Goal: Task Accomplishment & Management: Use online tool/utility

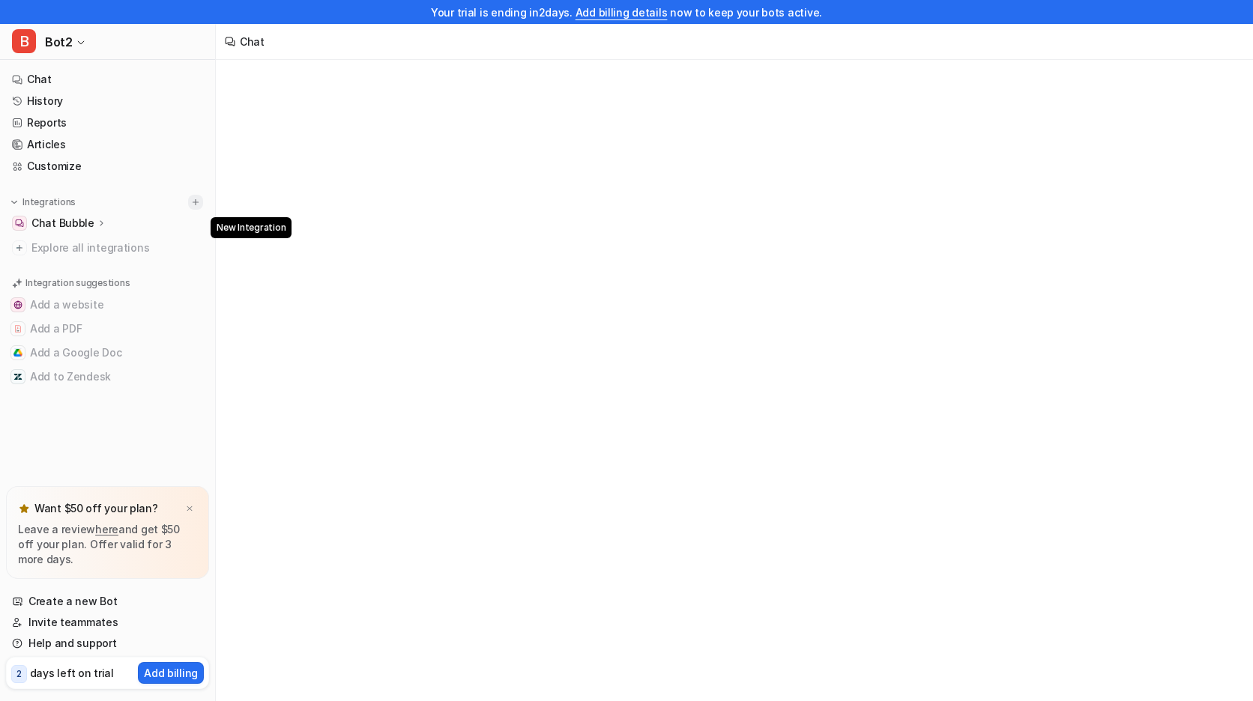
click at [193, 199] on img at bounding box center [195, 202] width 10 height 10
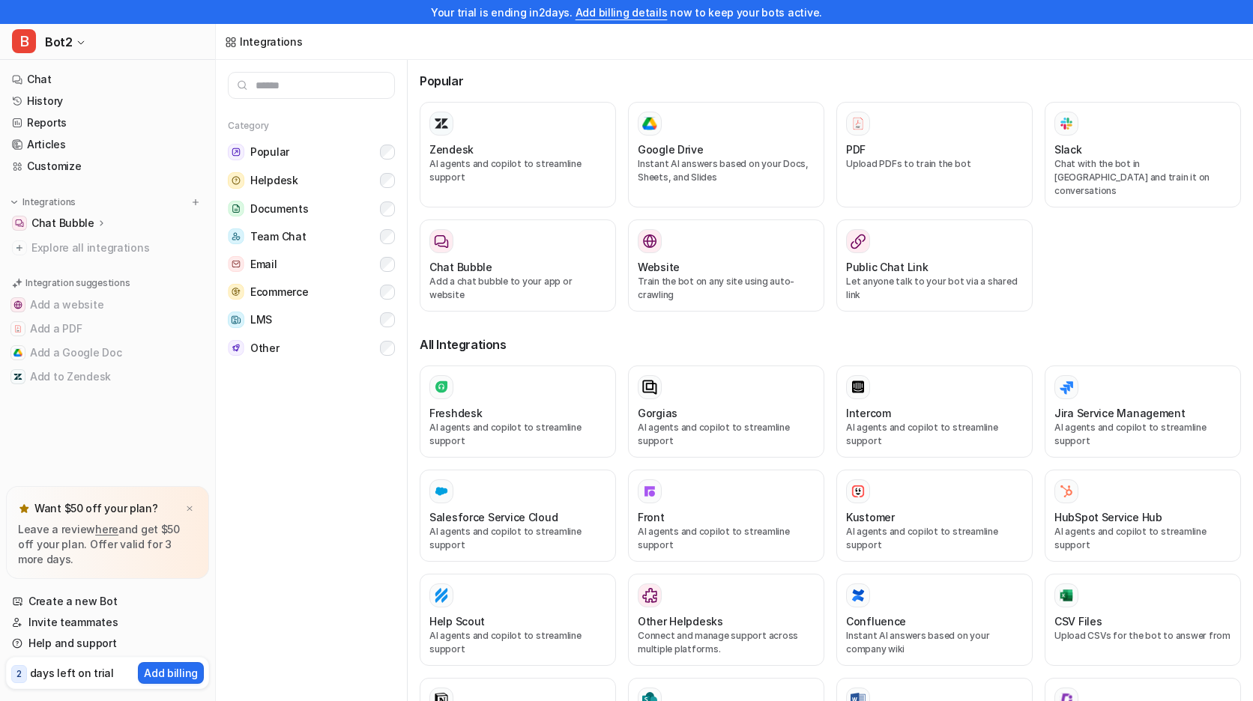
click at [417, 248] on div "Popular Zendesk AI agents and copilot to streamline support Google Drive Instan…" at bounding box center [830, 392] width 845 height 665
click at [452, 259] on h3 "Chat Bubble" at bounding box center [460, 267] width 63 height 16
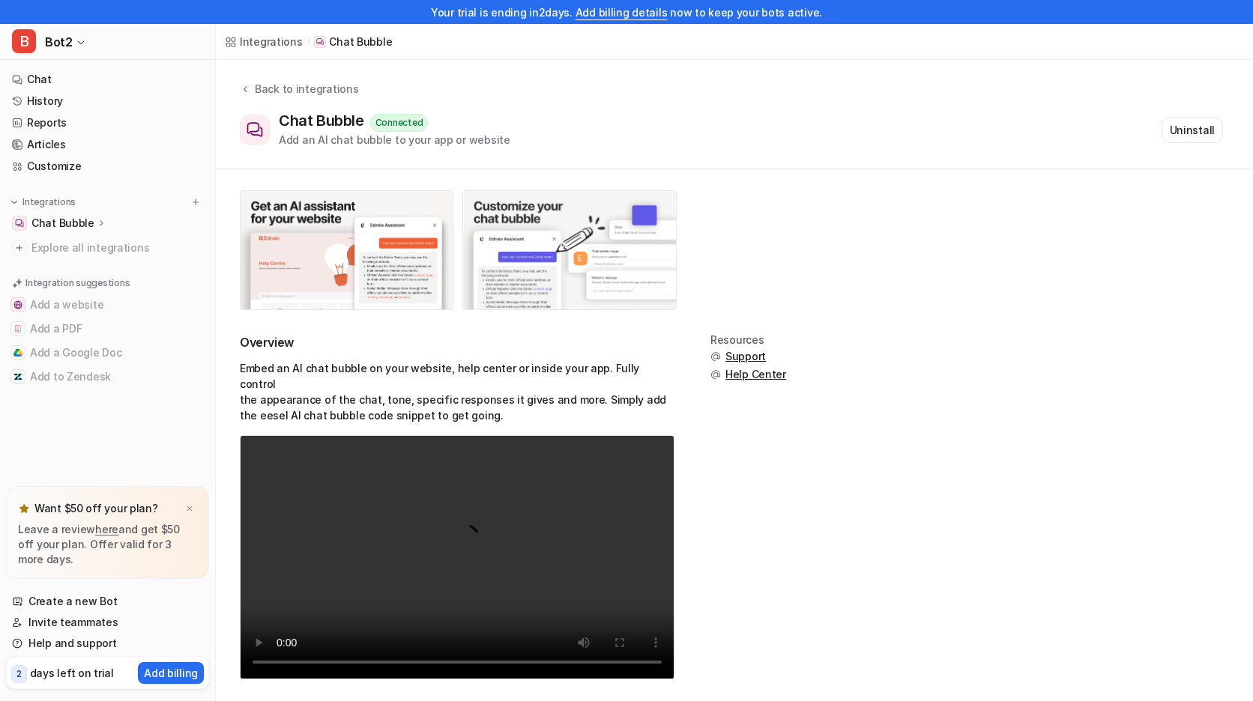
scroll to position [1, 0]
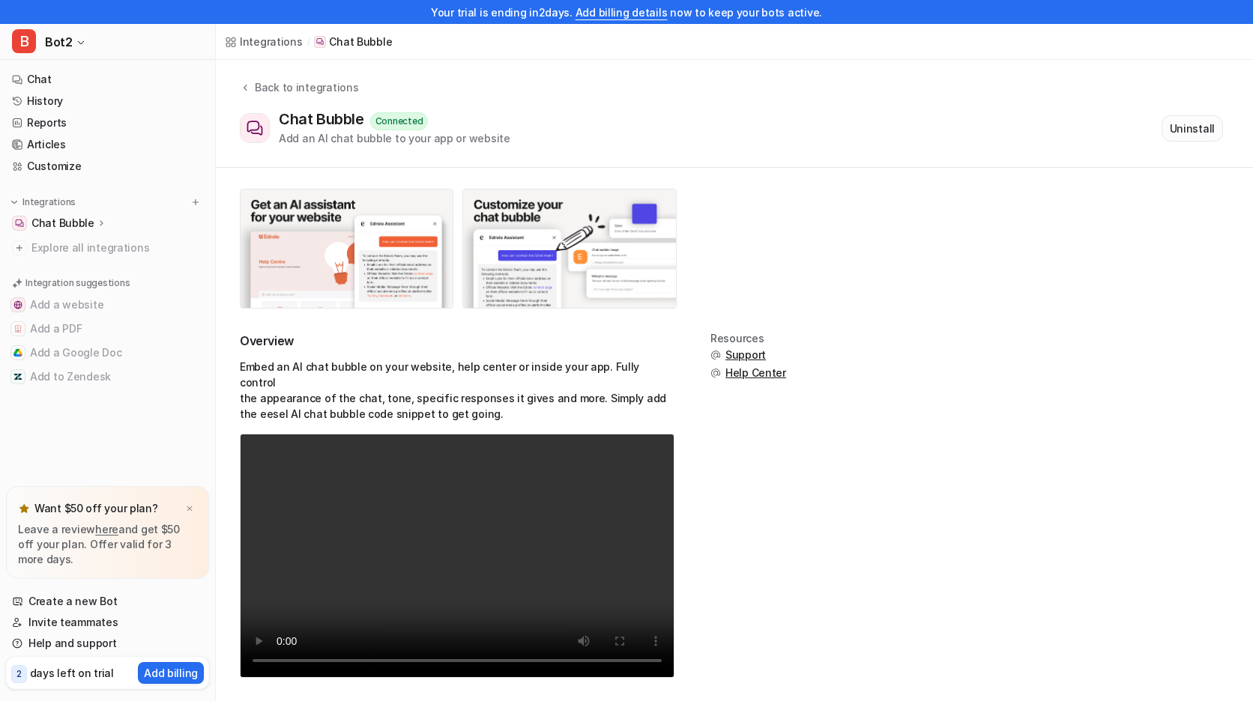
click at [1219, 139] on button "Uninstall" at bounding box center [1191, 128] width 61 height 26
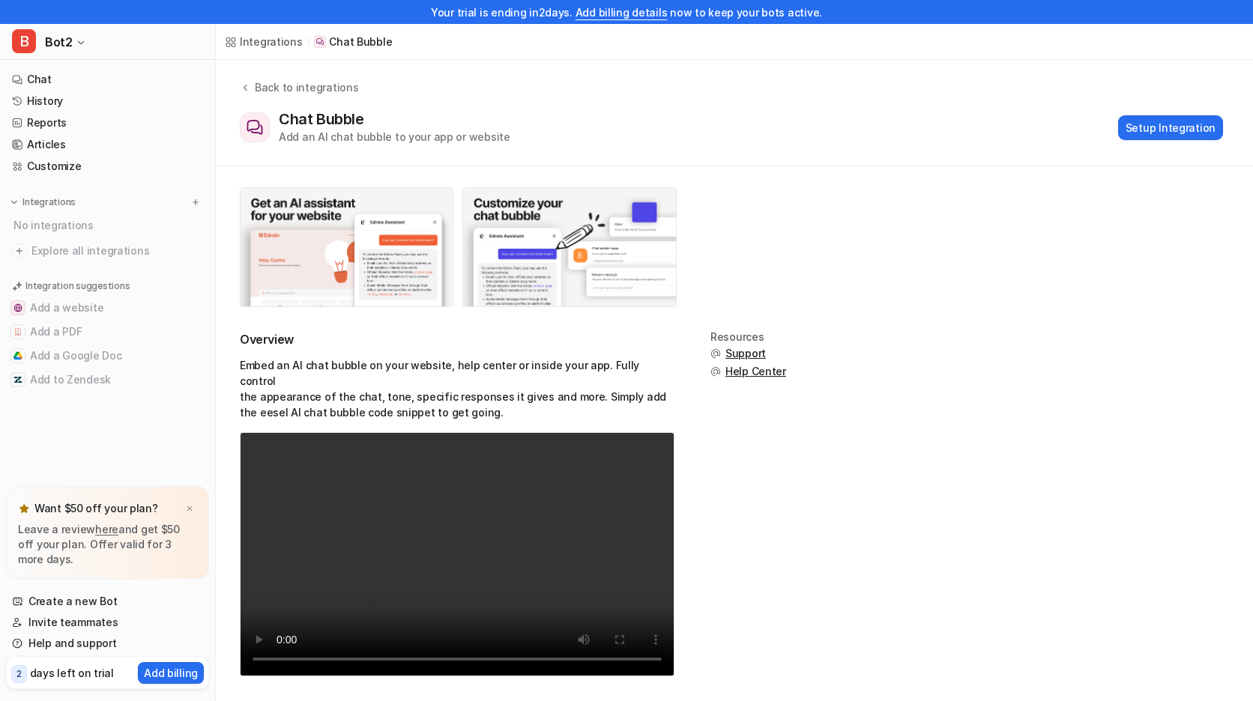
scroll to position [0, 0]
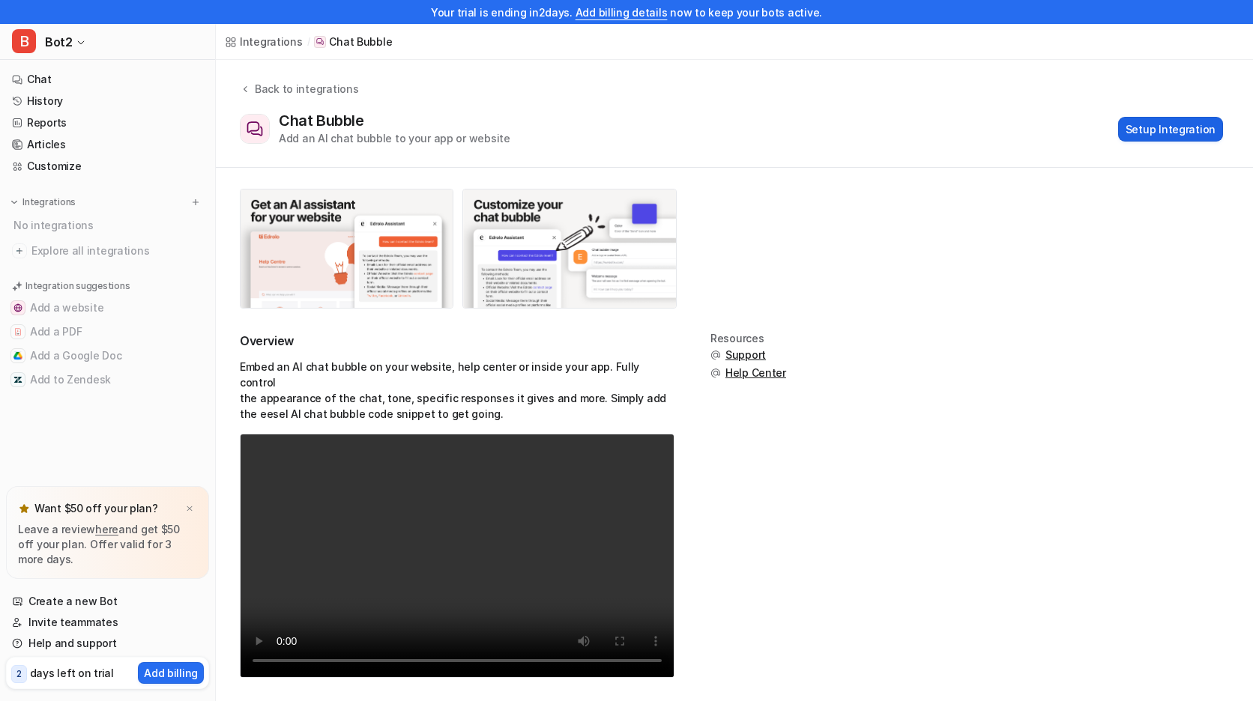
click at [1134, 134] on button "Setup Integration" at bounding box center [1170, 129] width 105 height 25
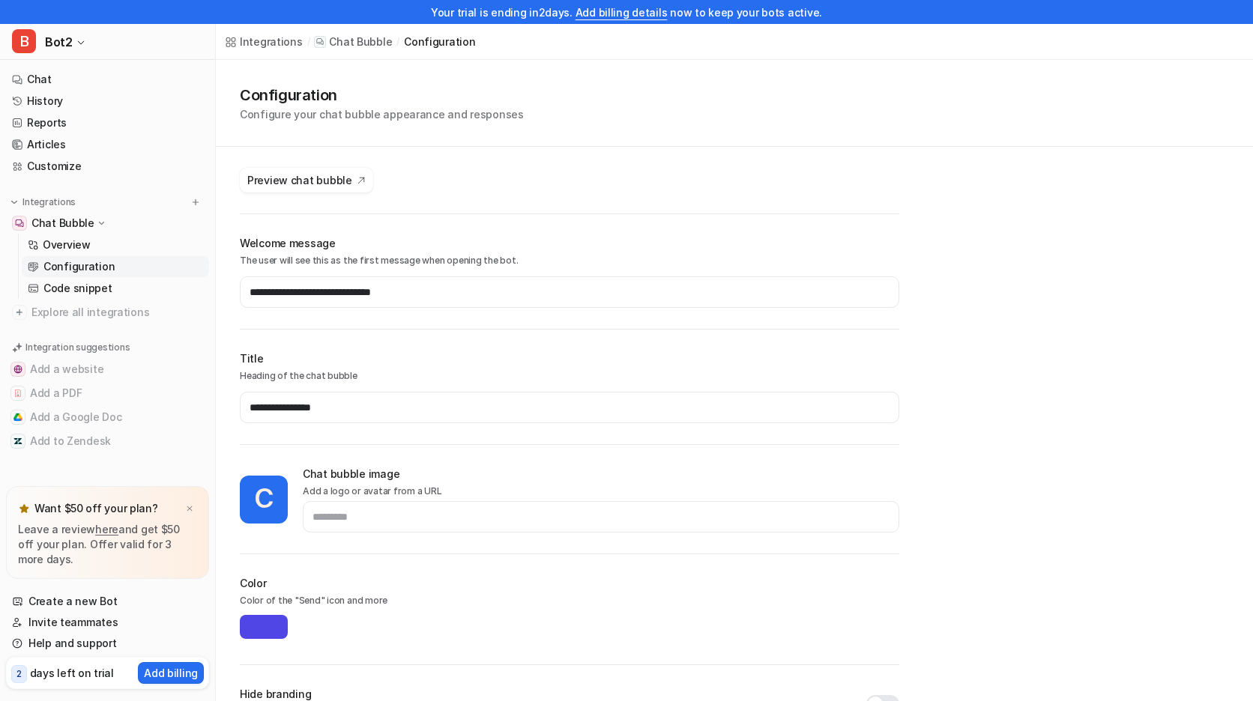
type input "*******"
click at [73, 221] on p "Chat Bubble" at bounding box center [62, 223] width 63 height 15
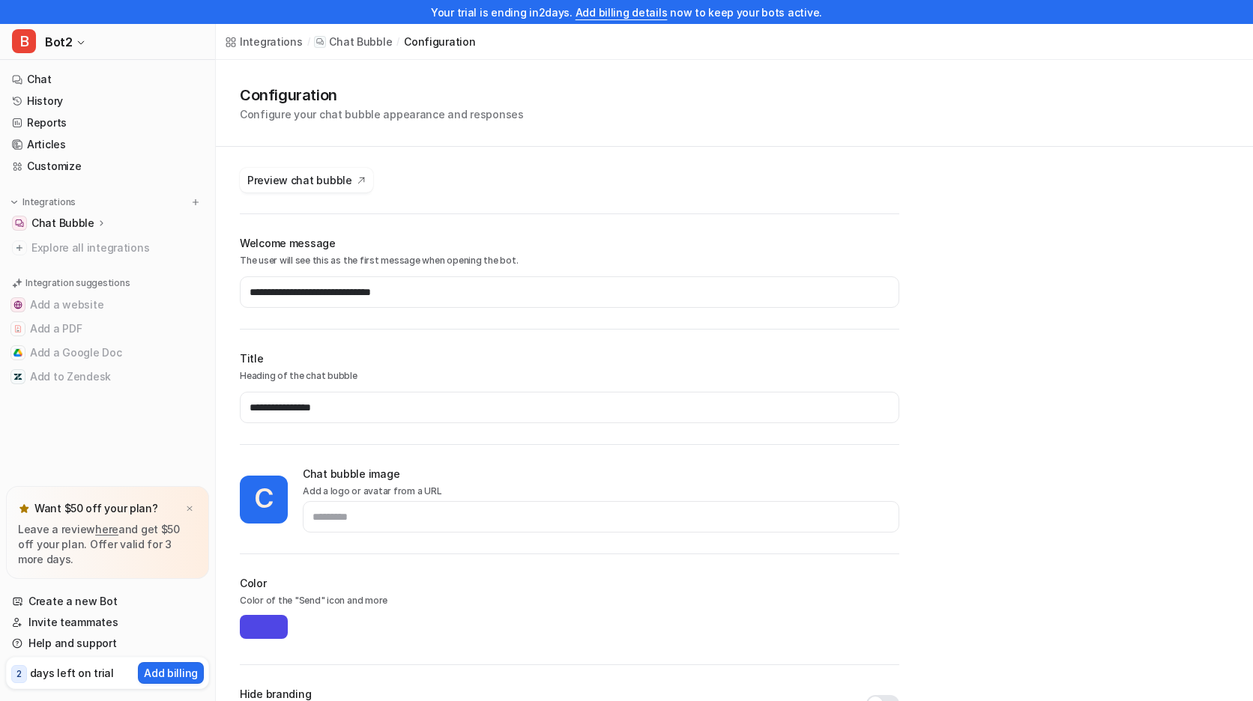
click at [73, 221] on p "Chat Bubble" at bounding box center [62, 223] width 63 height 15
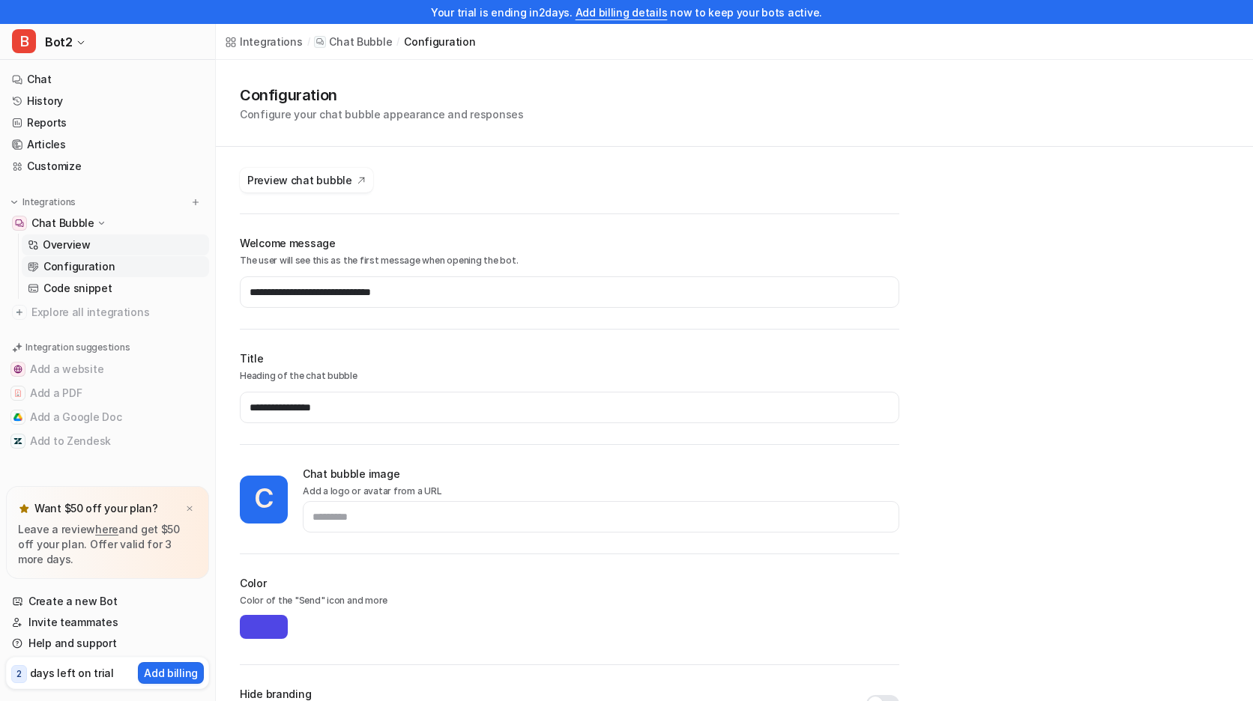
click at [67, 241] on p "Overview" at bounding box center [67, 245] width 48 height 15
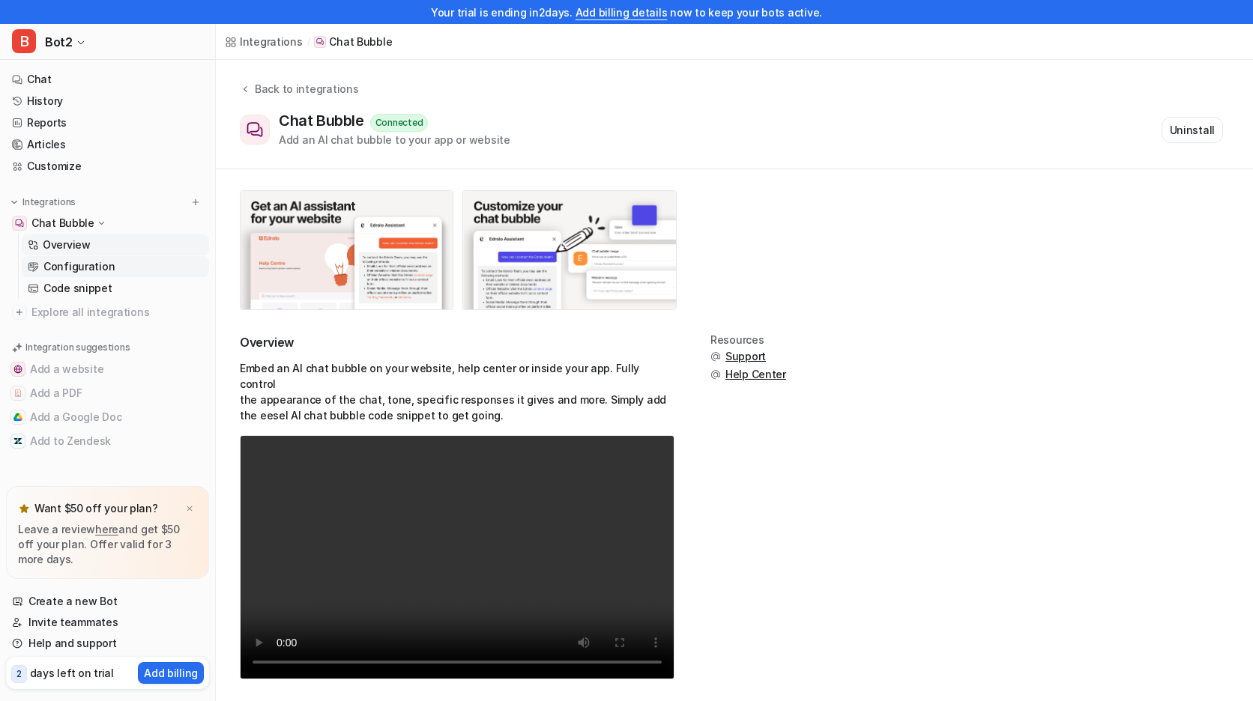
click at [88, 265] on p "Configuration" at bounding box center [78, 266] width 71 height 15
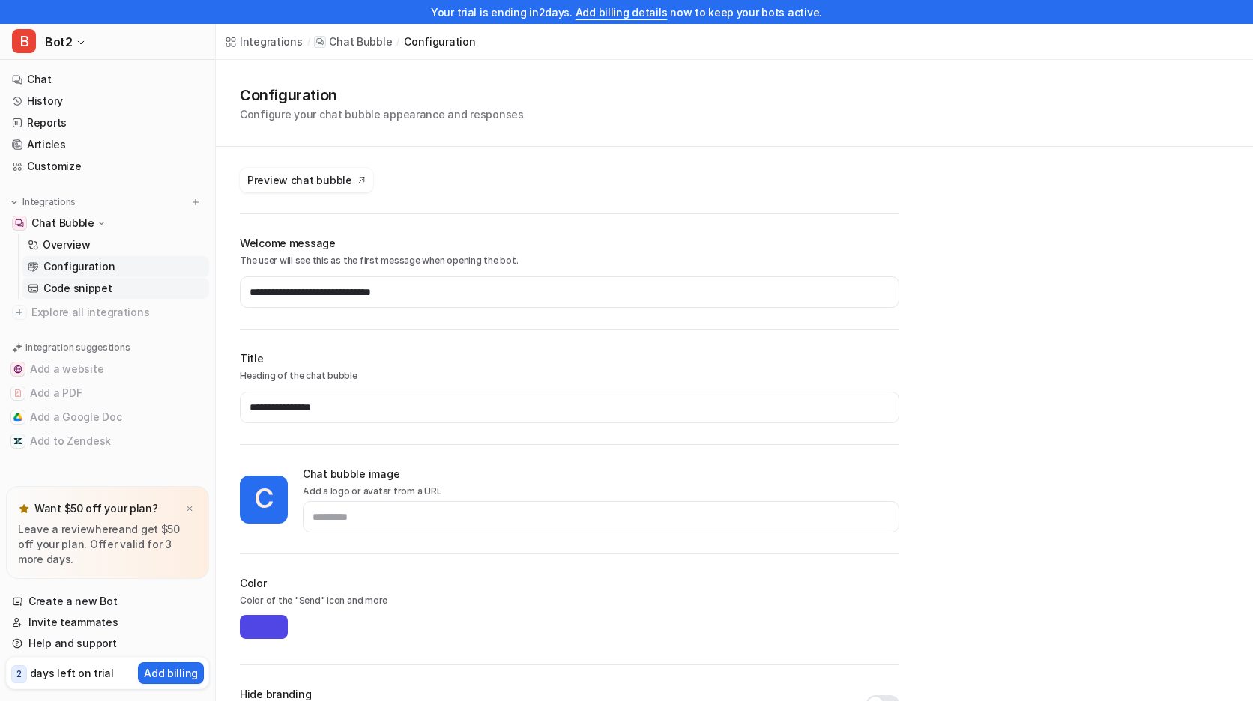
click at [74, 282] on p "Code snippet" at bounding box center [77, 288] width 69 height 15
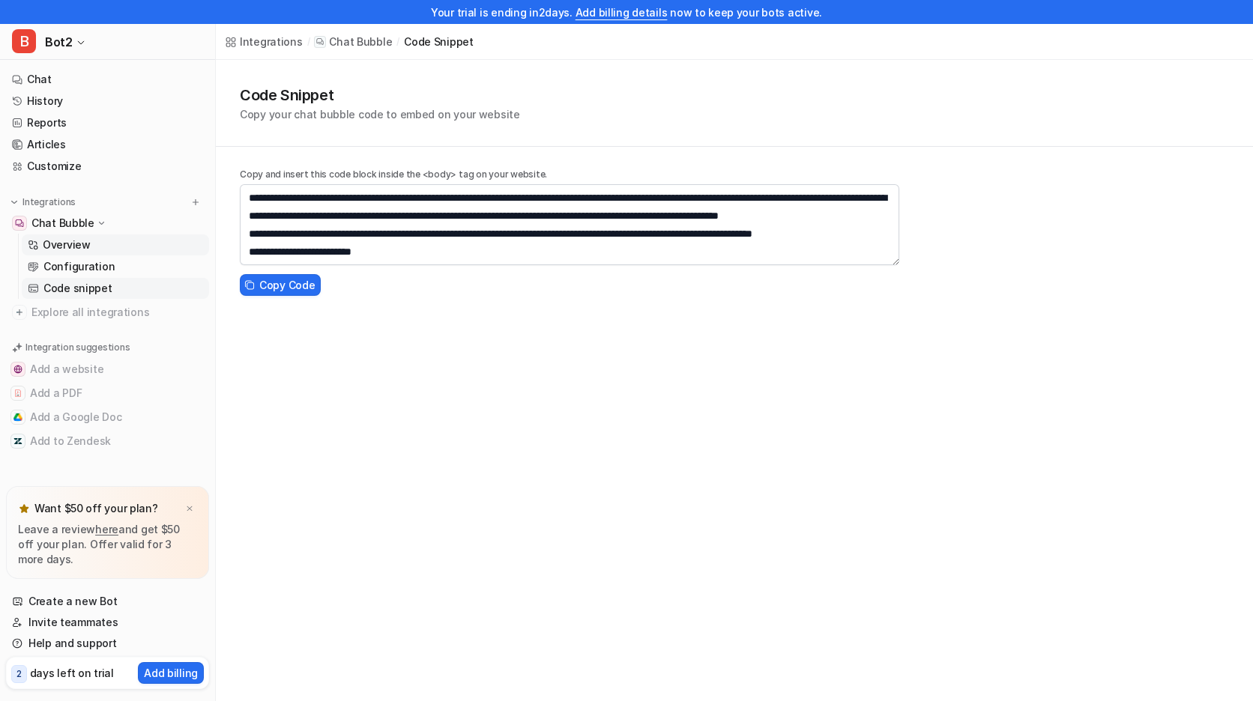
click at [74, 241] on p "Overview" at bounding box center [67, 245] width 48 height 15
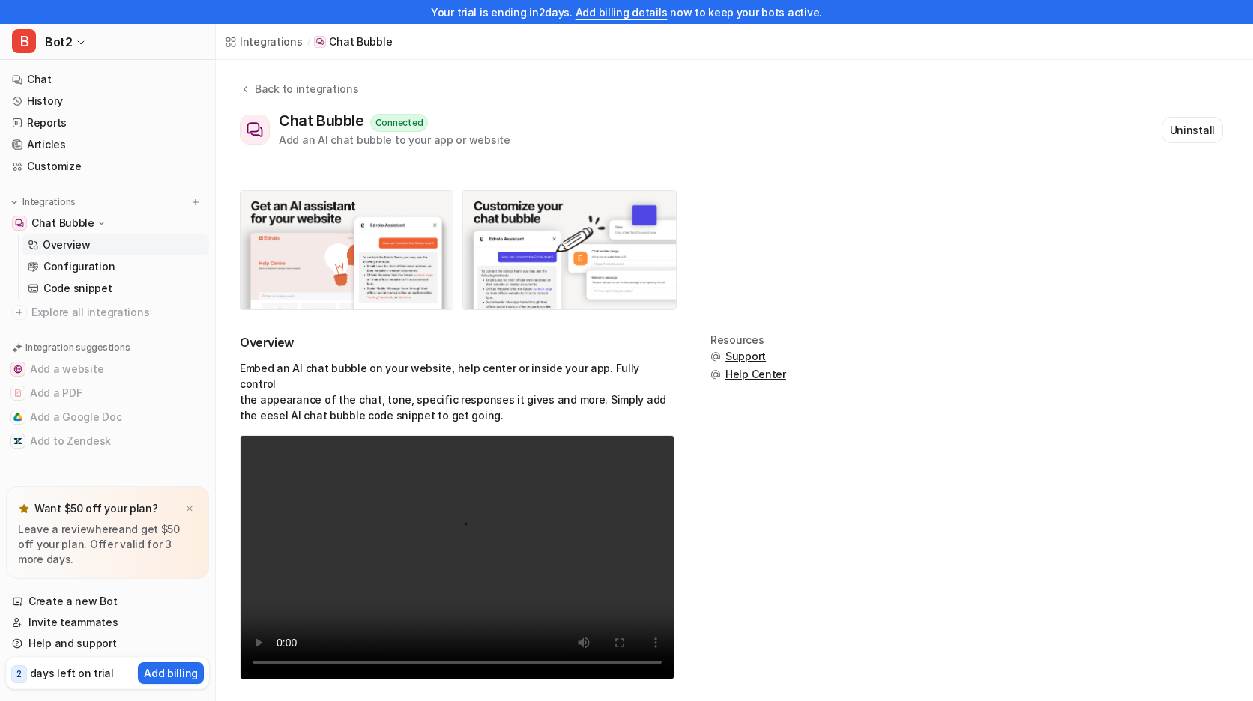
scroll to position [1, 0]
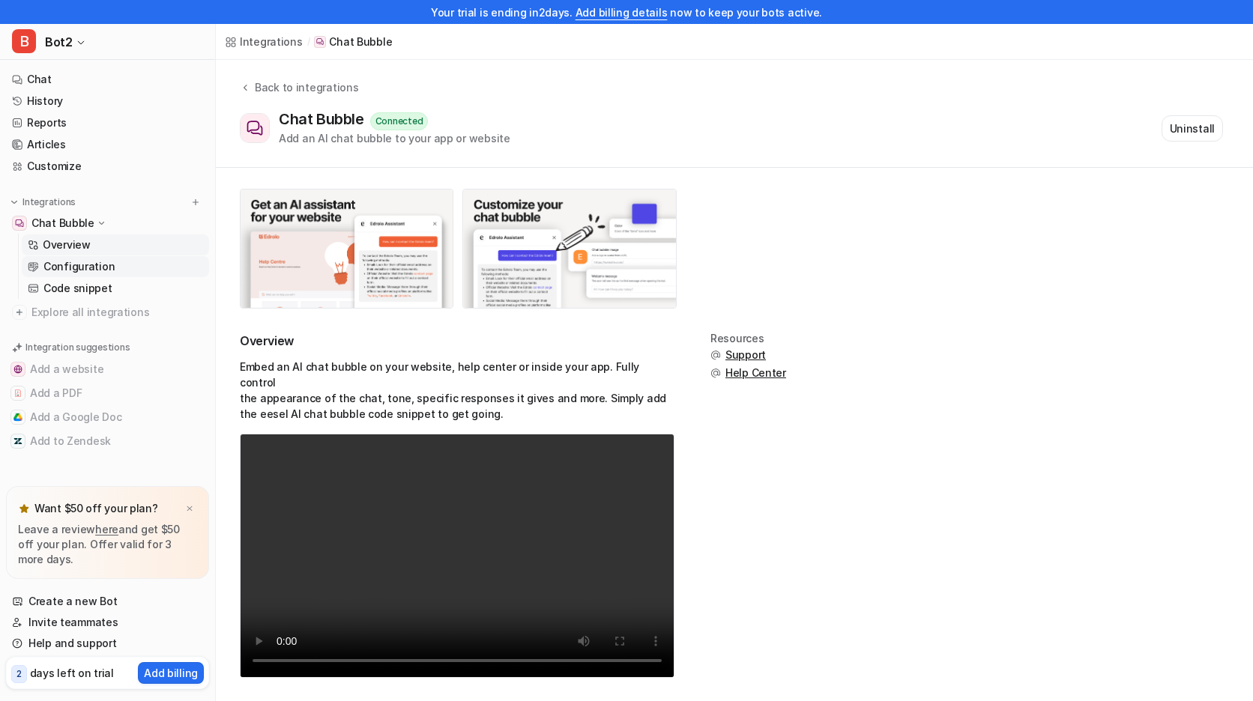
click at [70, 256] on link "Configuration" at bounding box center [115, 266] width 187 height 21
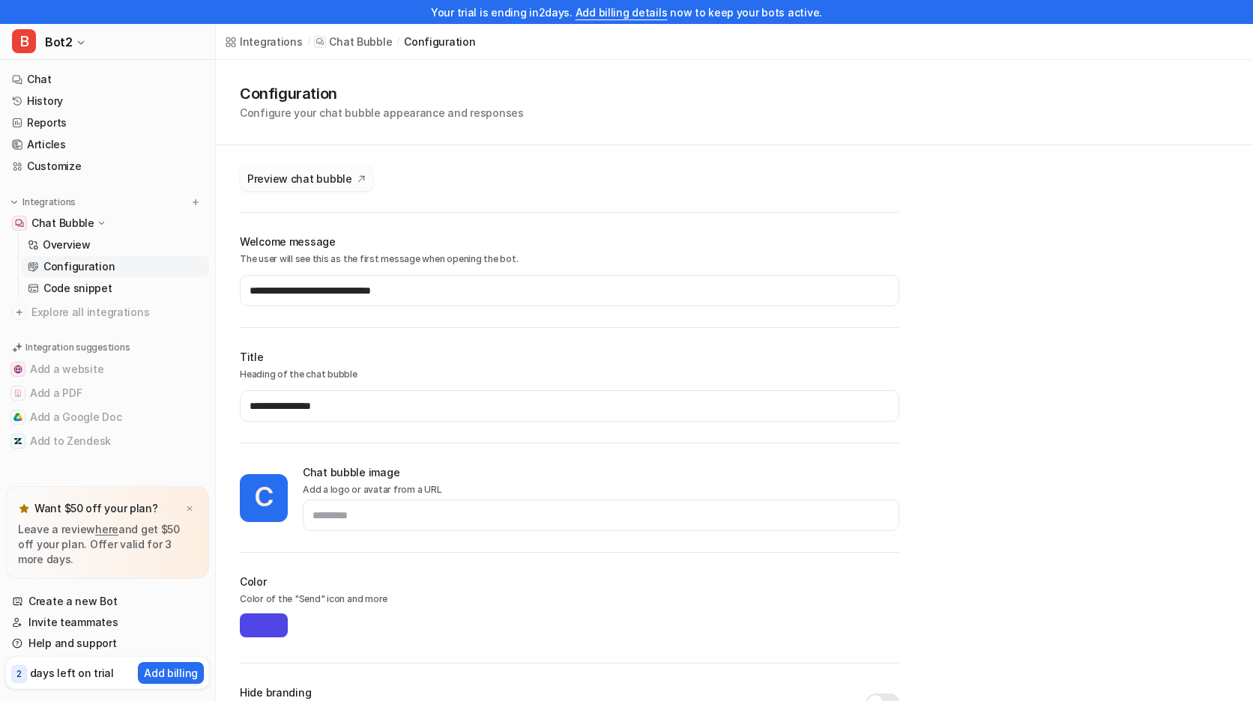
click at [307, 180] on span "Preview chat bubble" at bounding box center [299, 179] width 105 height 16
click at [331, 173] on span "Preview chat bubble" at bounding box center [299, 179] width 105 height 16
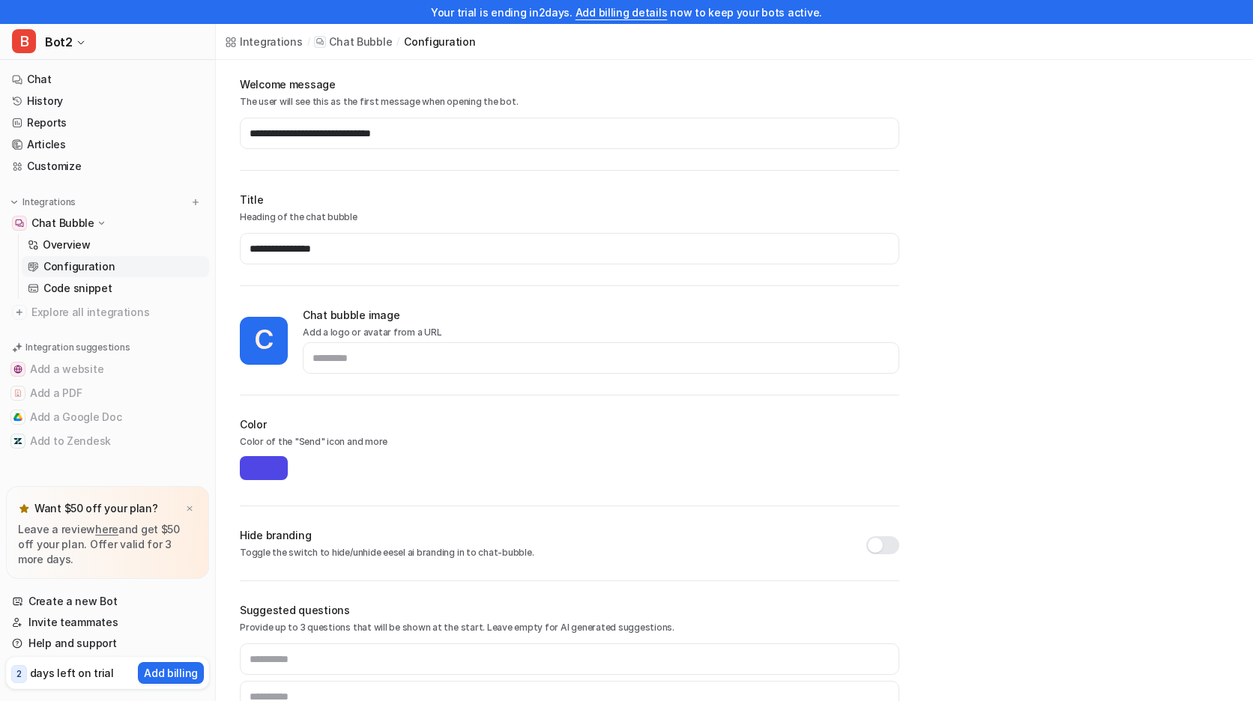
scroll to position [235, 0]
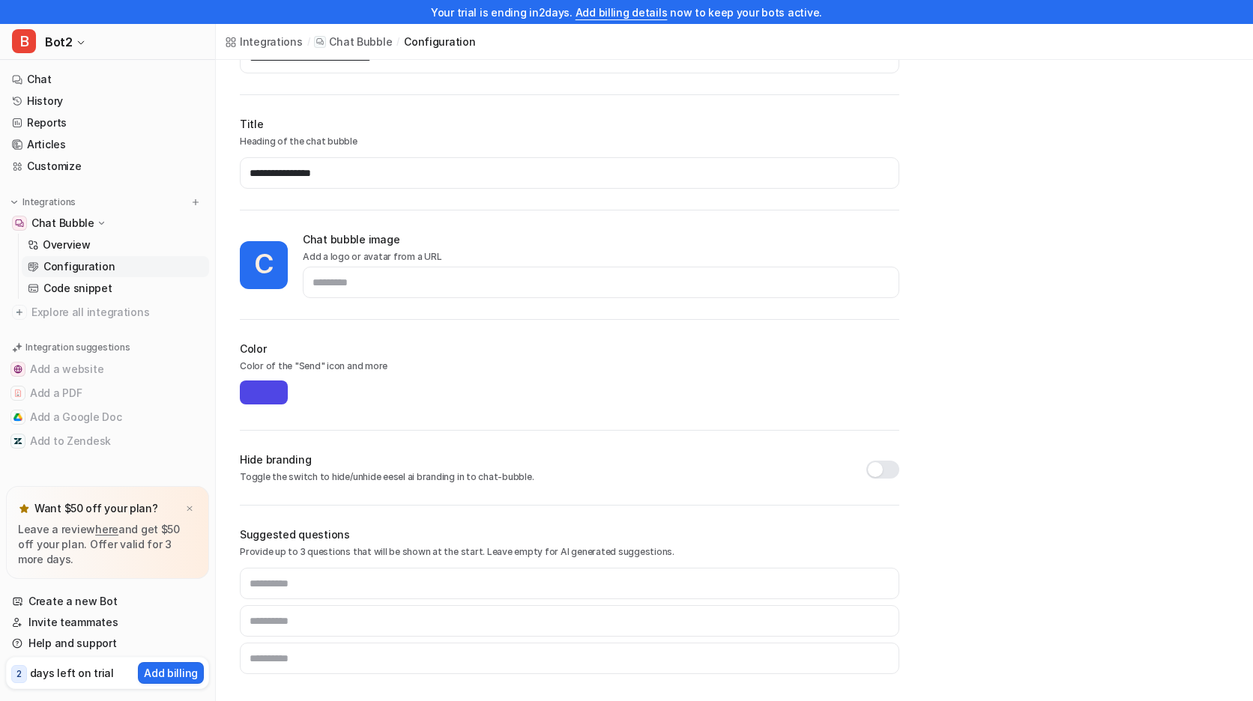
click at [268, 398] on input "*******" at bounding box center [264, 393] width 48 height 24
click at [548, 363] on p "Color of the "Send" icon and more" at bounding box center [569, 369] width 659 height 18
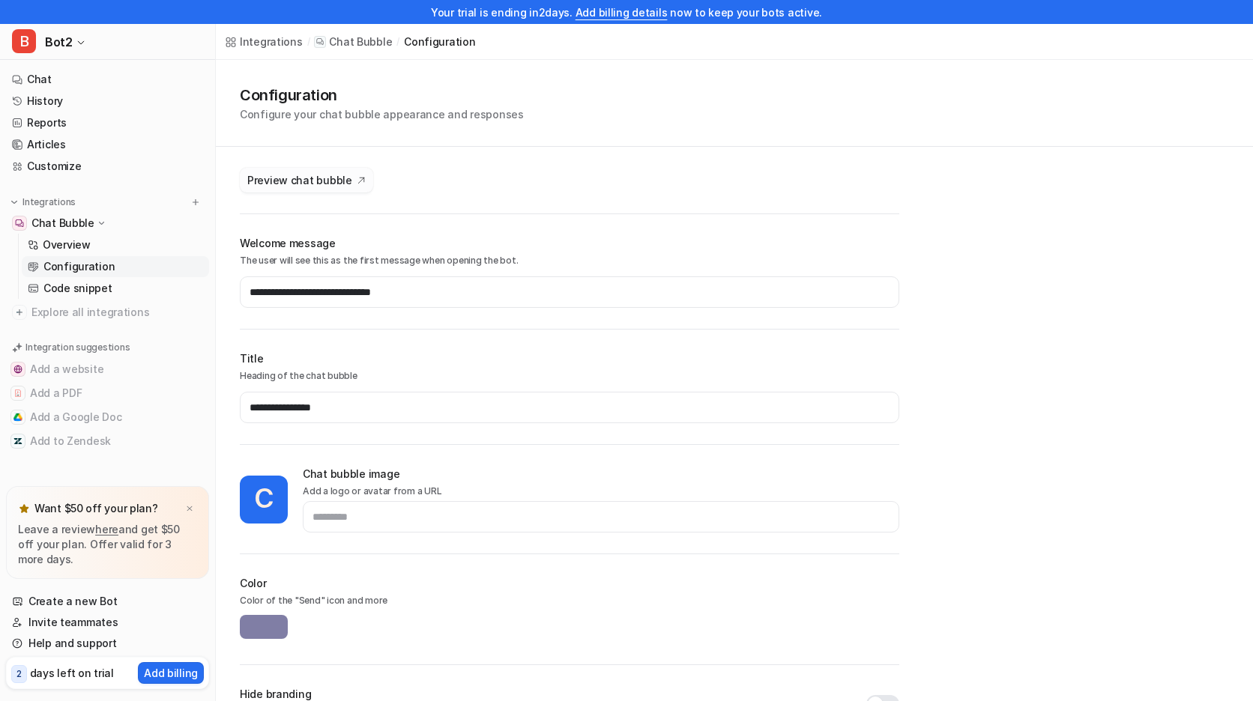
click at [326, 181] on span "Preview chat bubble" at bounding box center [299, 180] width 105 height 16
click at [259, 624] on input "*******" at bounding box center [264, 627] width 48 height 24
type input "*******"
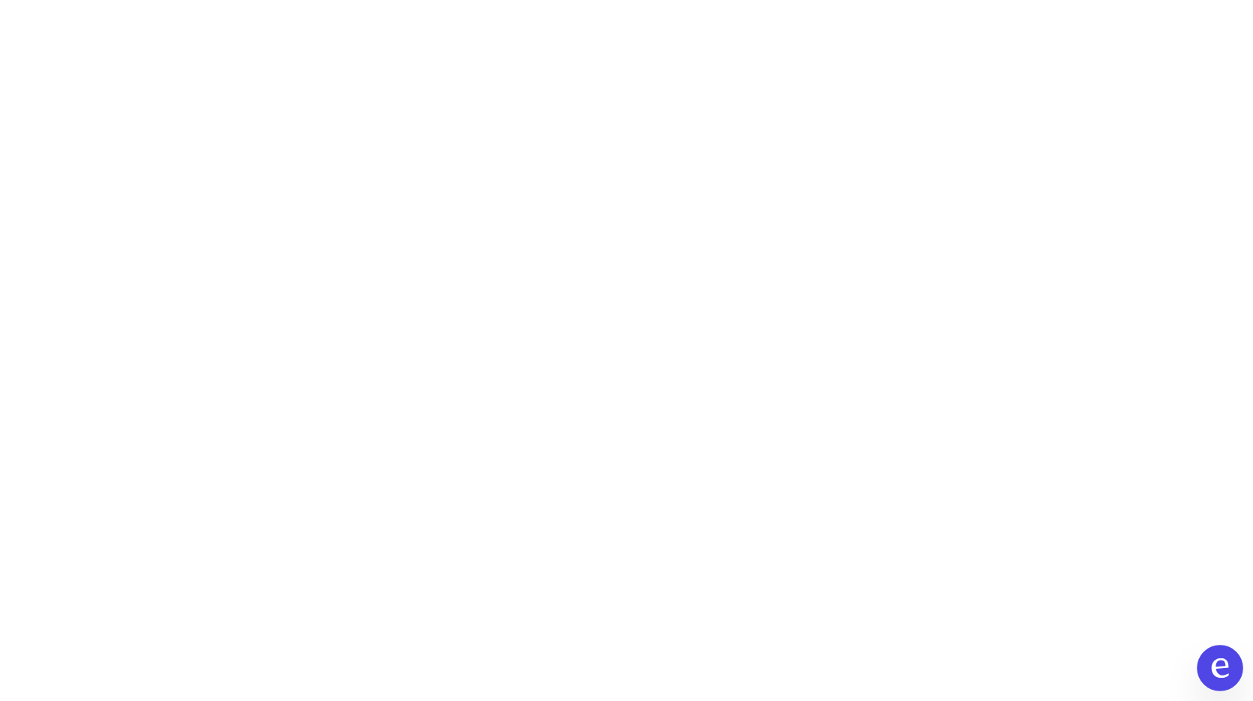
click at [1235, 665] on button at bounding box center [1220, 668] width 46 height 46
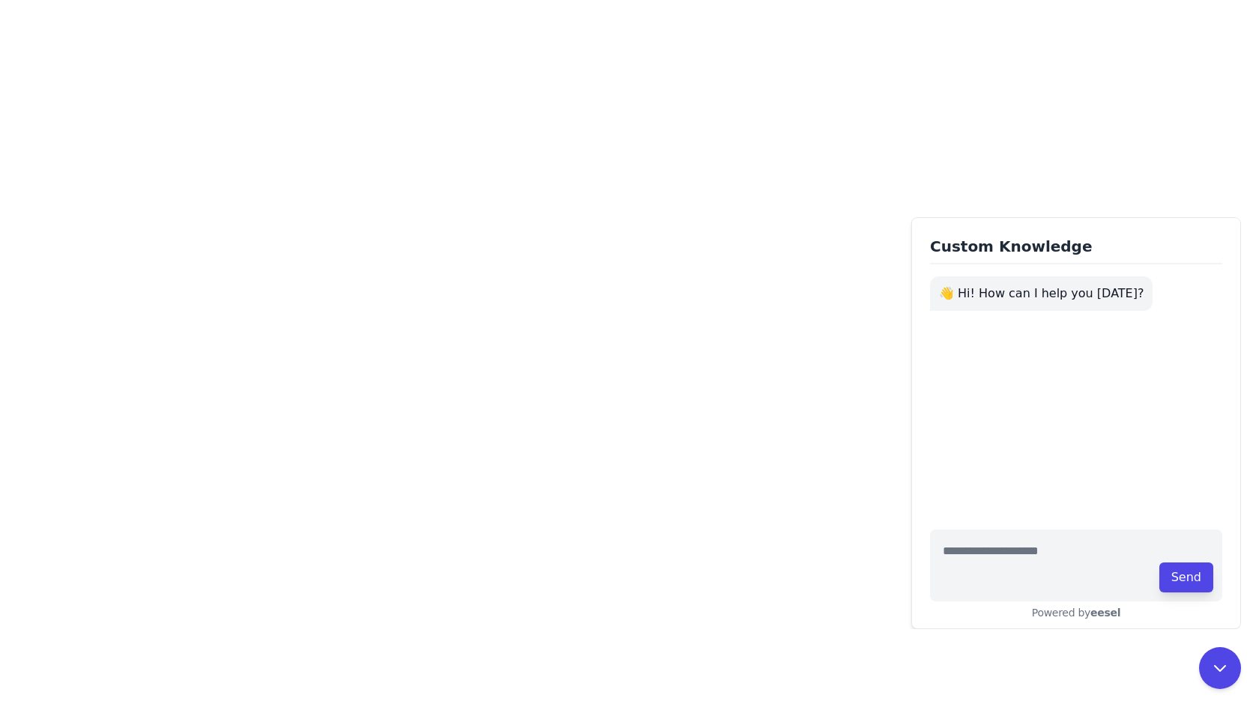
click at [1043, 518] on div "Send Powered by eesel" at bounding box center [1076, 564] width 292 height 93
click at [1031, 565] on textarea at bounding box center [1076, 566] width 292 height 72
click at [1043, 622] on div "Custom Knowledge 👋 Hi! How can I help you [DATE]? Send Powered by eesel" at bounding box center [1076, 423] width 330 height 412
click at [1052, 568] on textarea at bounding box center [1076, 566] width 292 height 72
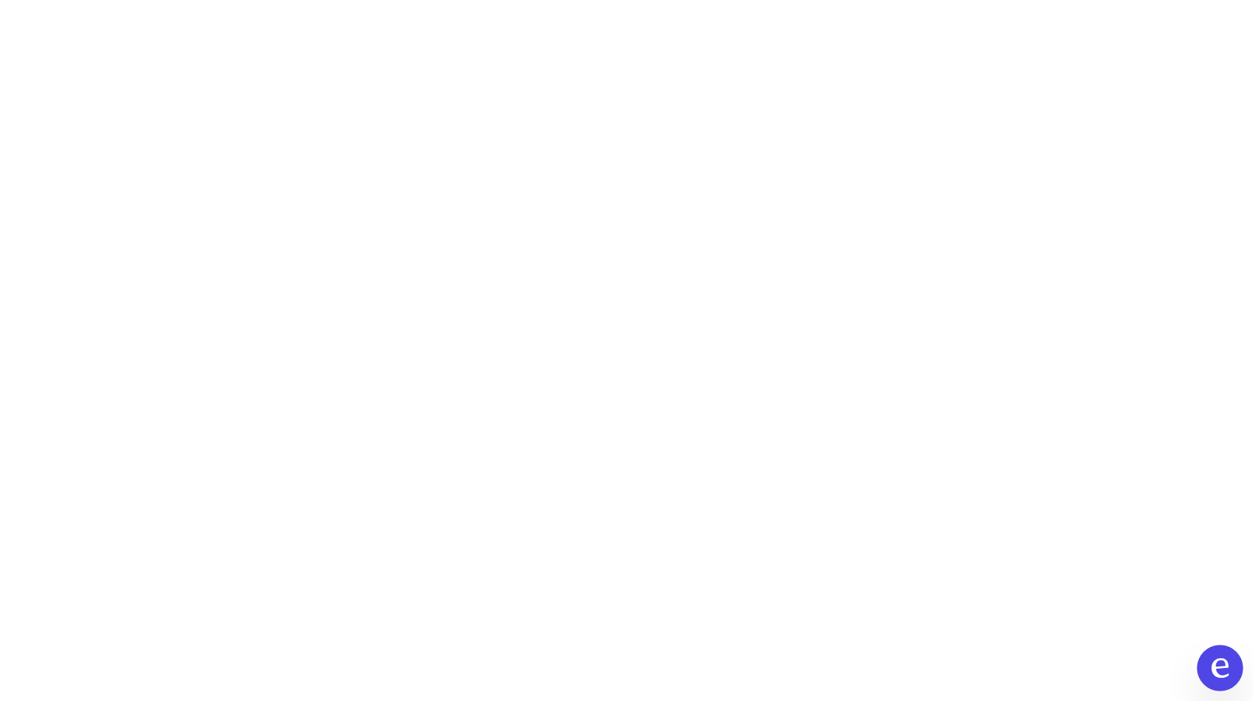
click at [1210, 669] on icon at bounding box center [1219, 668] width 19 height 19
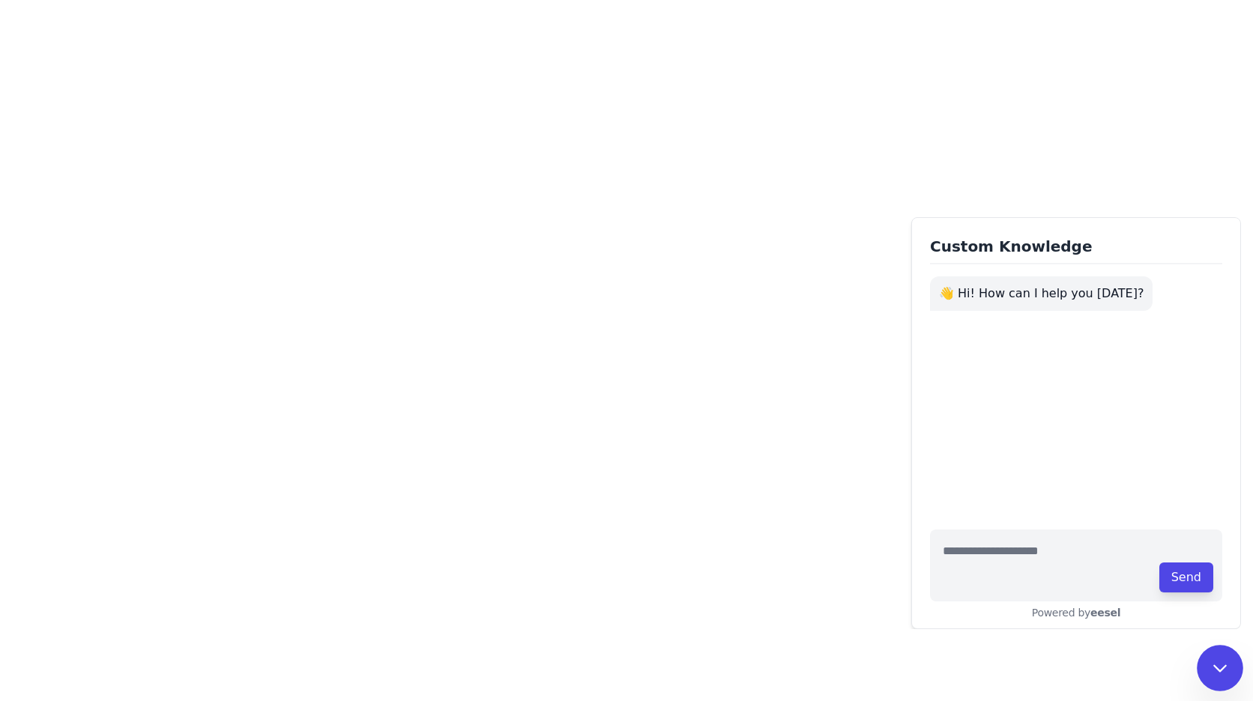
click at [1210, 669] on icon at bounding box center [1219, 668] width 19 height 19
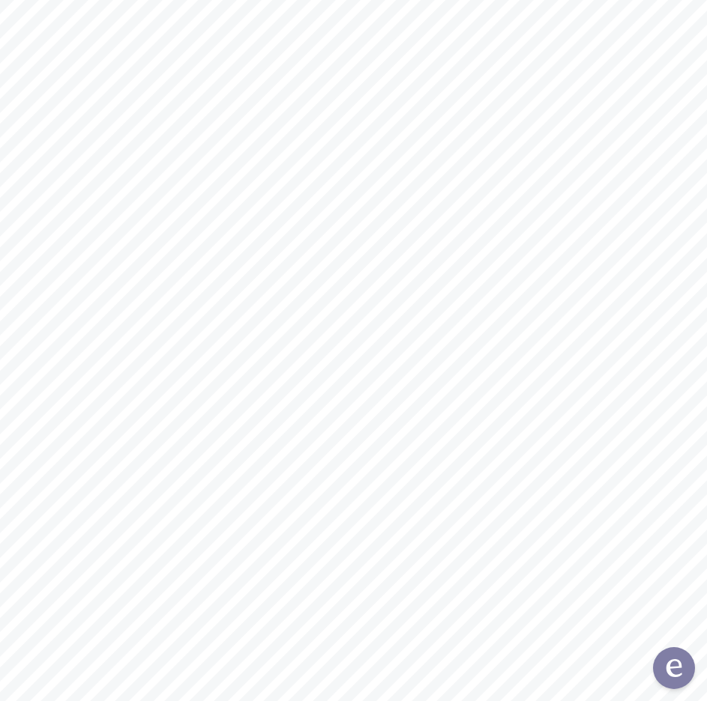
click at [704, 421] on body "Custom Knowledge 👋 Hi! How can I help you today? Send Powered by eesel" at bounding box center [353, 350] width 707 height 701
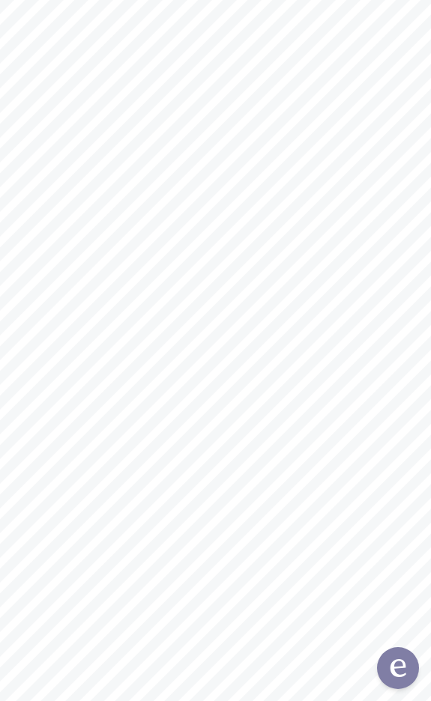
click at [430, 348] on body "Custom Knowledge 👋 Hi! How can I help you [DATE]? Send Powered by eesel" at bounding box center [215, 350] width 431 height 701
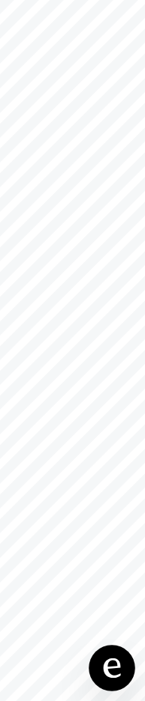
click at [124, 668] on button at bounding box center [111, 668] width 46 height 46
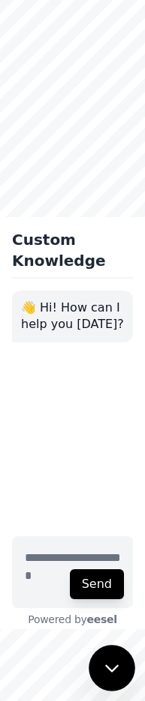
click at [106, 662] on icon at bounding box center [111, 668] width 19 height 19
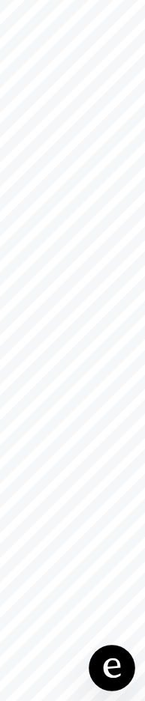
click at [106, 662] on icon at bounding box center [111, 668] width 17 height 19
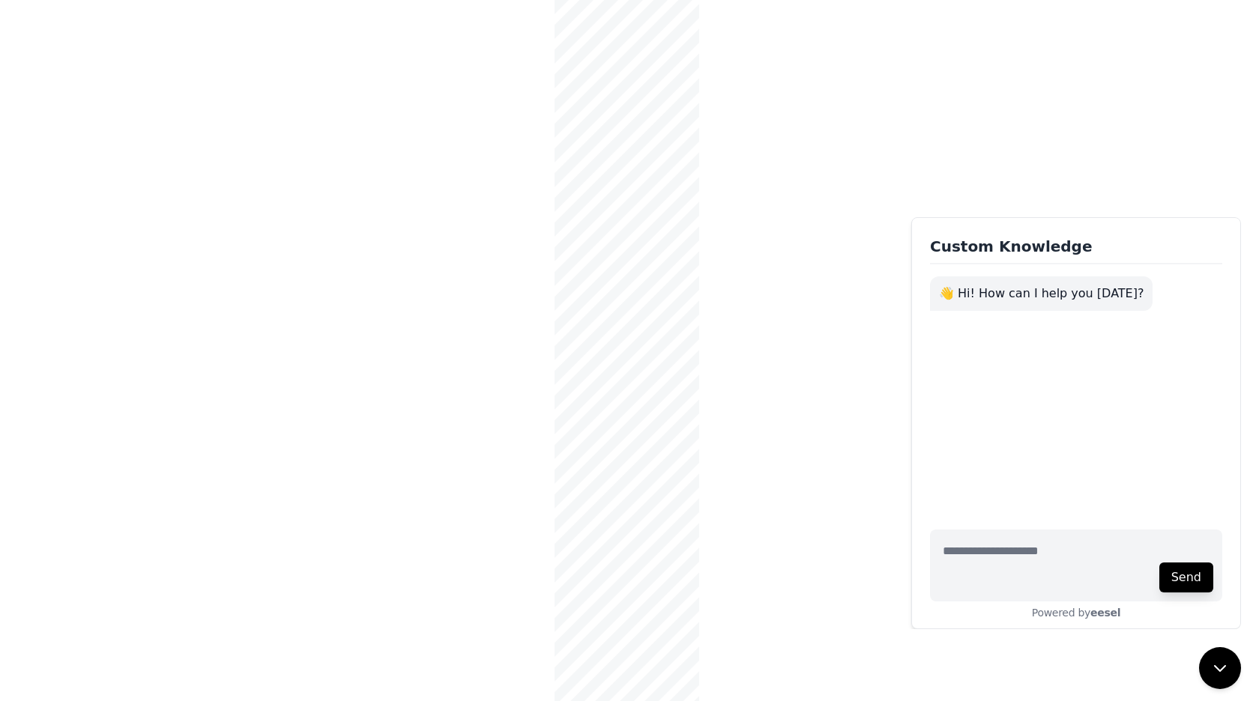
click at [144, 179] on body "Custom Knowledge 👋 Hi! How can I help you today? Send Powered by eesel" at bounding box center [626, 350] width 1253 height 701
